Goal: Complete application form

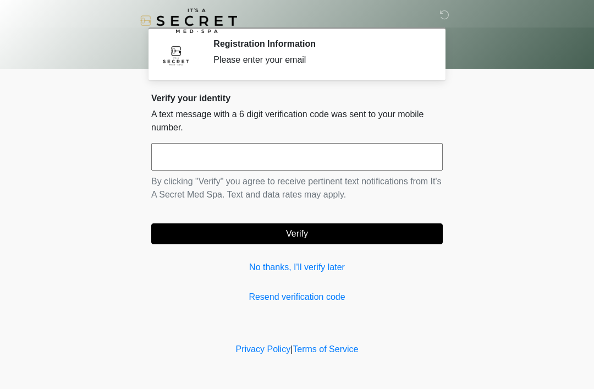
click at [303, 271] on link "No thanks, I'll verify later" at bounding box center [297, 267] width 292 height 13
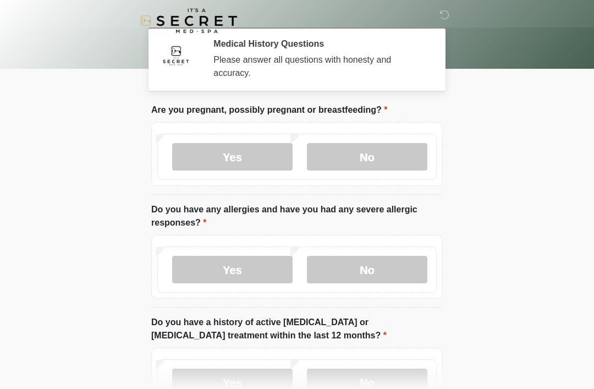
click at [368, 149] on label "No" at bounding box center [367, 157] width 121 height 28
click at [357, 280] on label "No" at bounding box center [367, 270] width 121 height 28
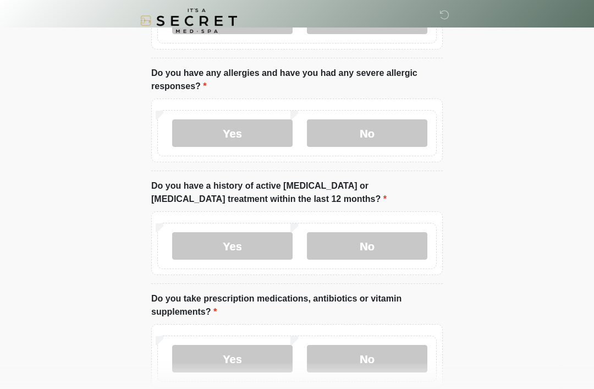
click at [359, 241] on label "No" at bounding box center [367, 246] width 121 height 28
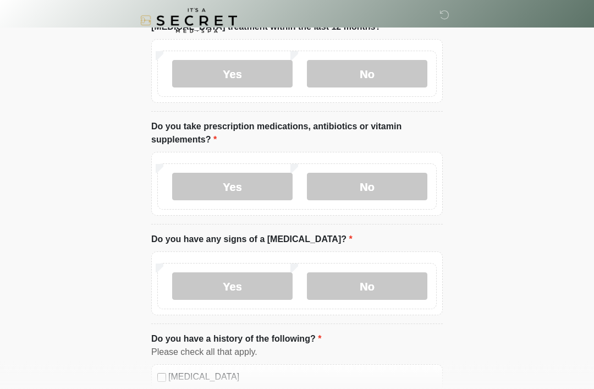
click at [374, 192] on label "No" at bounding box center [367, 187] width 121 height 28
click at [374, 276] on label "No" at bounding box center [367, 286] width 121 height 28
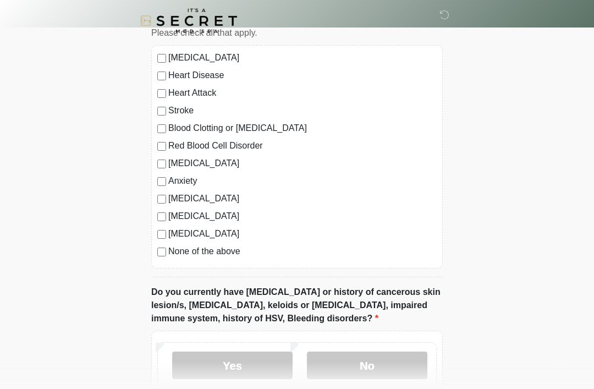
scroll to position [629, 0]
click at [154, 252] on div "[MEDICAL_DATA] Heart Disease Heart Attack Stroke Blood Clotting or [MEDICAL_DAT…" at bounding box center [297, 156] width 292 height 223
click at [165, 244] on div "None of the above" at bounding box center [297, 250] width 280 height 13
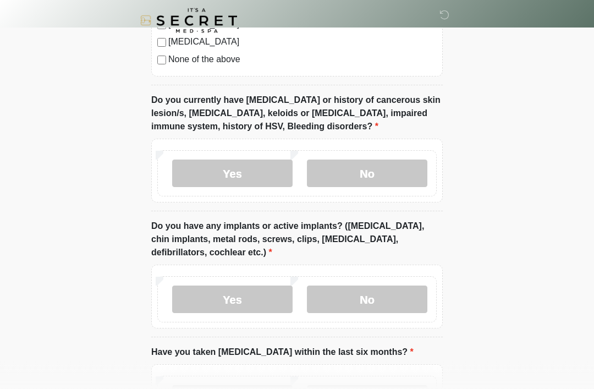
click at [372, 181] on label "No" at bounding box center [367, 174] width 121 height 28
click at [376, 296] on label "No" at bounding box center [367, 300] width 121 height 28
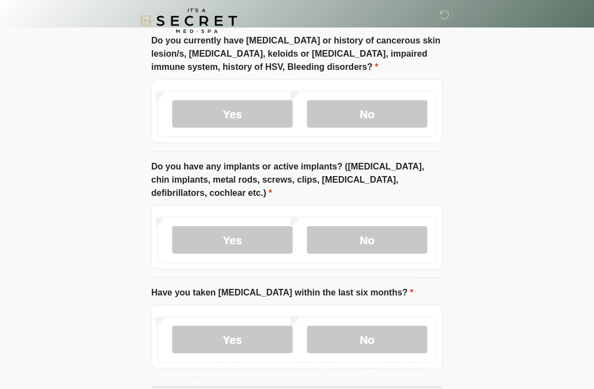
scroll to position [920, 0]
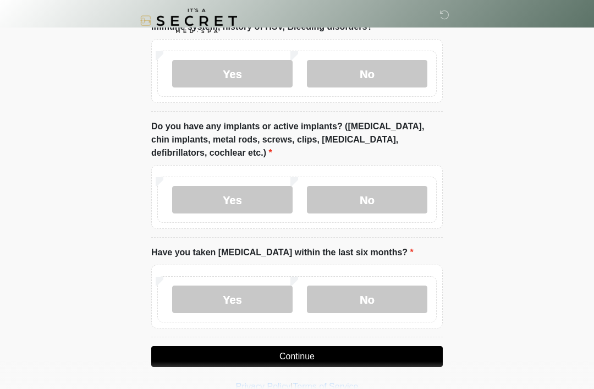
click at [288, 362] on button "Continue" at bounding box center [297, 356] width 292 height 21
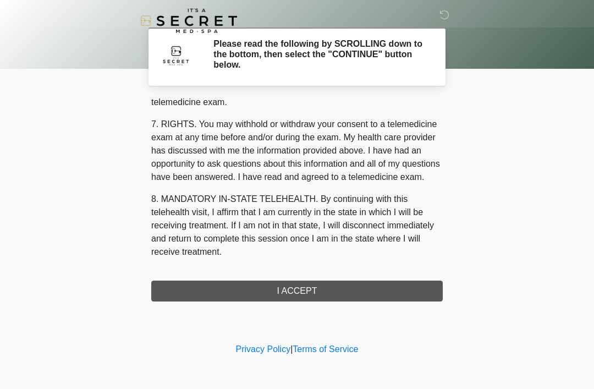
scroll to position [470, 0]
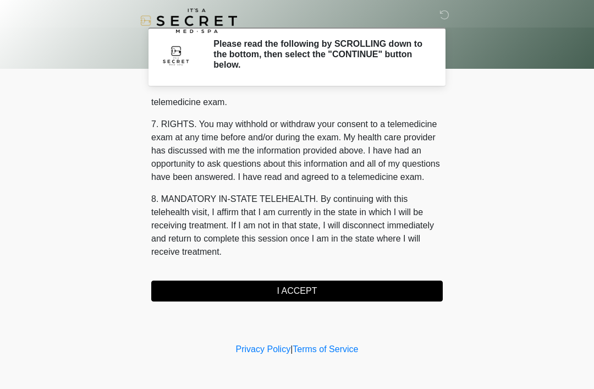
click at [293, 291] on button "I ACCEPT" at bounding box center [297, 291] width 292 height 21
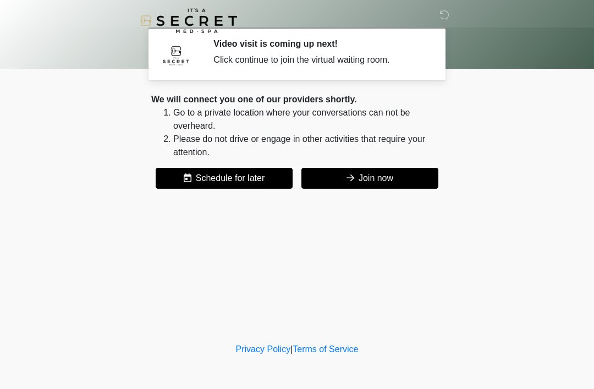
click at [368, 184] on button "Join now" at bounding box center [370, 178] width 137 height 21
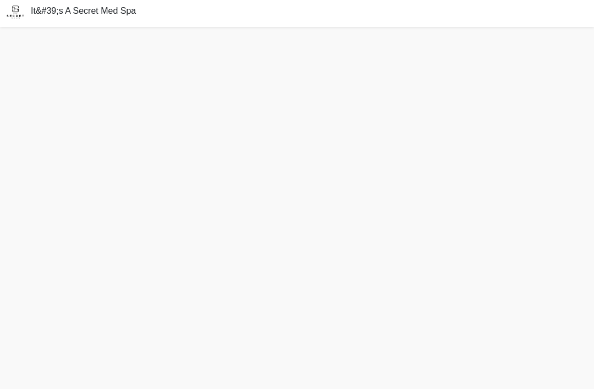
scroll to position [19, 0]
